Goal: Transaction & Acquisition: Purchase product/service

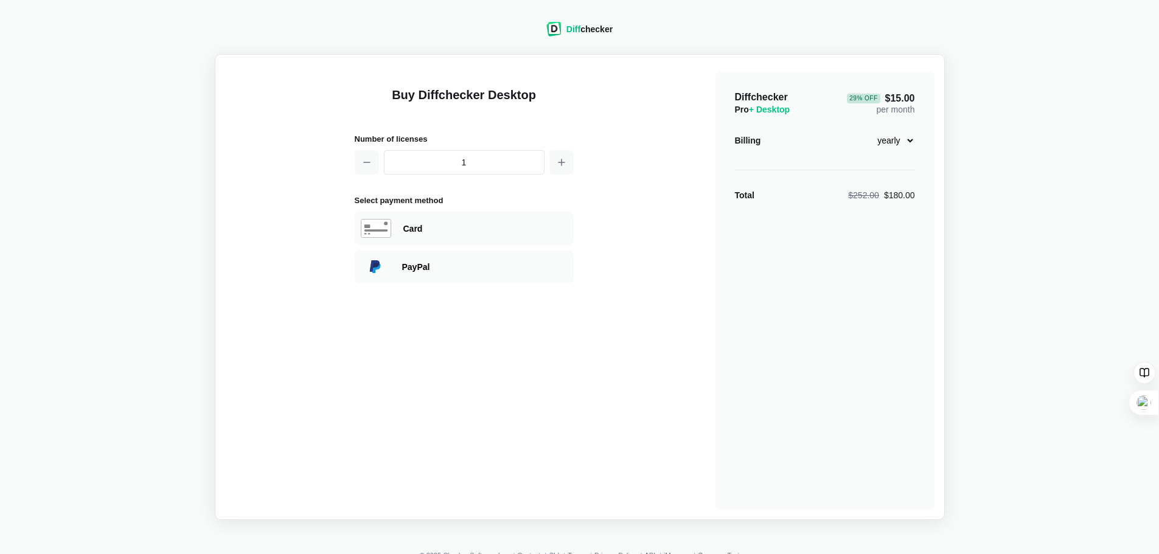
click at [487, 91] on h1 "Buy Diffchecker Desktop" at bounding box center [464, 102] width 219 height 32
click at [893, 140] on select "monthly yearly" at bounding box center [888, 140] width 52 height 21
click at [974, 165] on div "Diff checker Buy Diffchecker Desktop Number of licenses 1 Select payment method…" at bounding box center [579, 263] width 1144 height 513
click at [905, 144] on select "monthly yearly" at bounding box center [888, 140] width 52 height 21
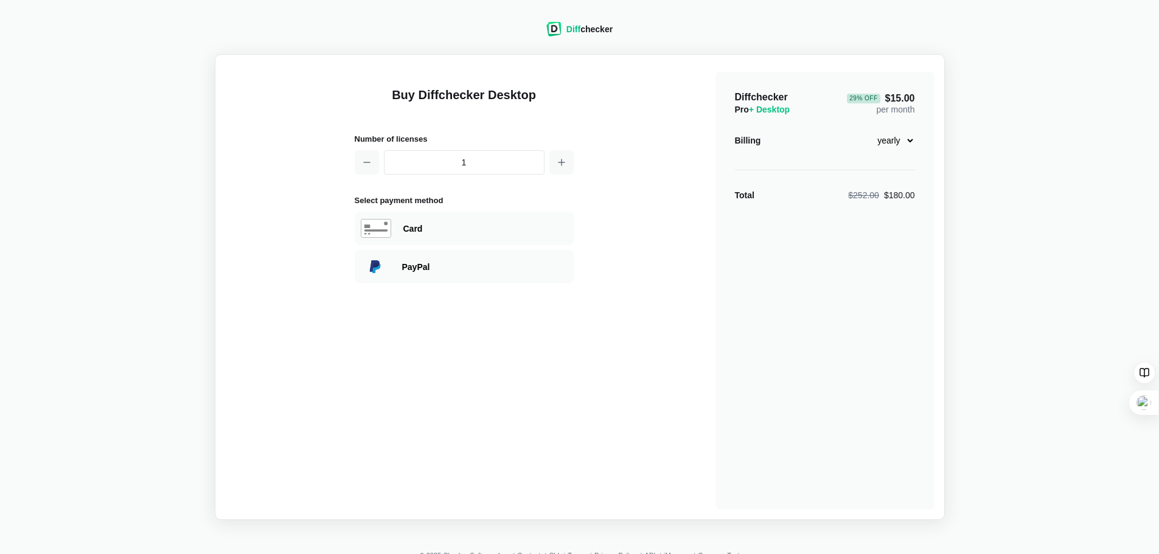
click at [905, 144] on select "monthly yearly" at bounding box center [888, 140] width 52 height 21
